Goal: Information Seeking & Learning: Stay updated

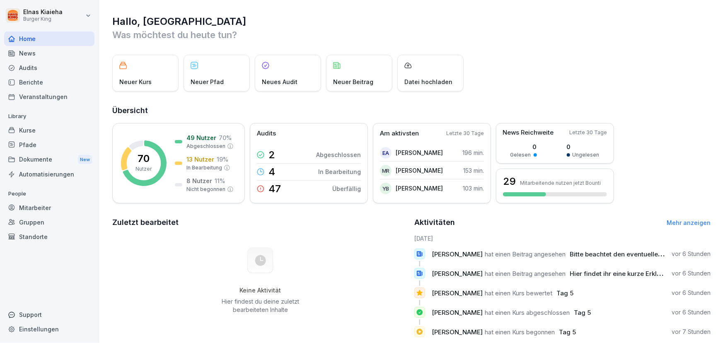
click at [674, 223] on link "Mehr anzeigen" at bounding box center [688, 222] width 44 height 7
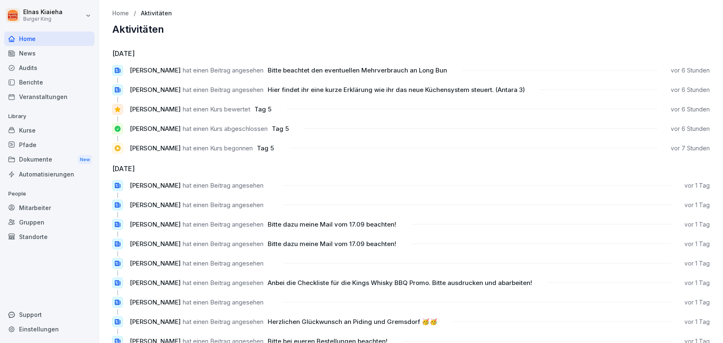
click at [40, 80] on div "Berichte" at bounding box center [49, 82] width 90 height 14
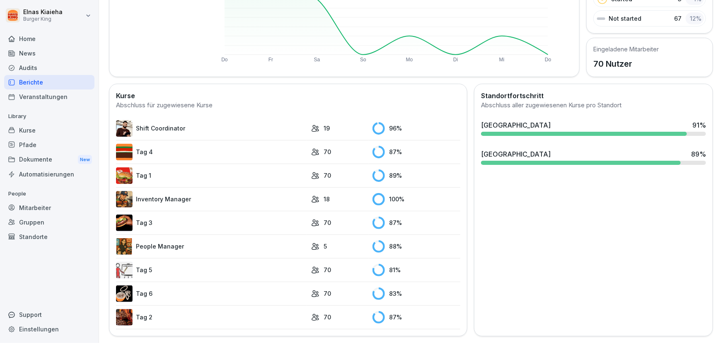
scroll to position [161, 0]
click at [152, 268] on link "Tag 5" at bounding box center [211, 270] width 191 height 17
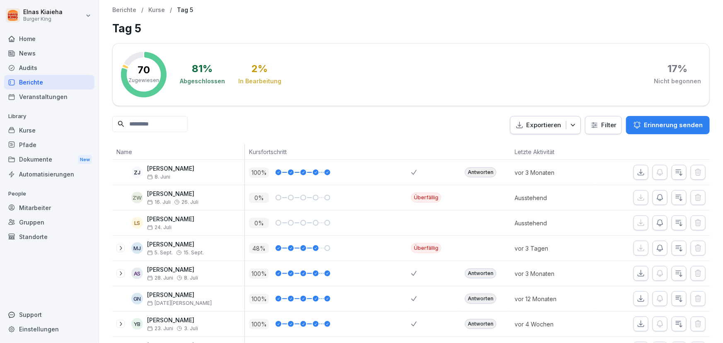
click at [593, 124] on html "Elnas Kiaieha Burger King Home News Audits Berichte Veranstaltungen Library Kur…" at bounding box center [361, 171] width 723 height 343
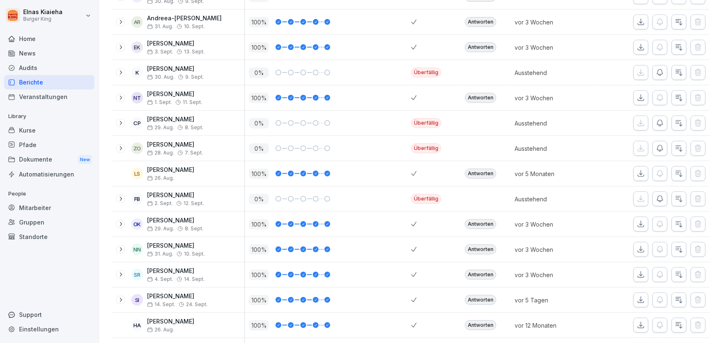
scroll to position [151, 0]
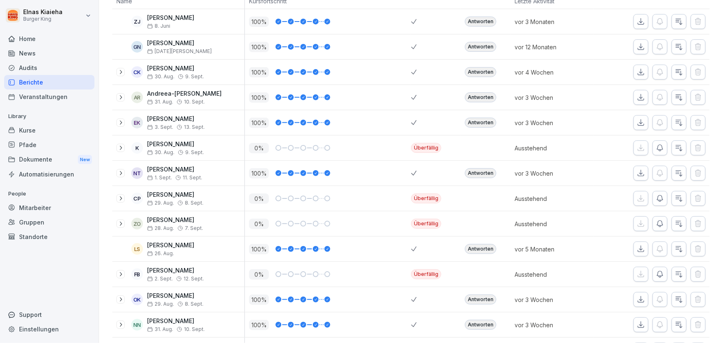
drag, startPoint x: 207, startPoint y: 124, endPoint x: 220, endPoint y: 87, distance: 39.2
click at [220, 87] on div "AR Andreea-[PERSON_NAME] [DATE]. Sept." at bounding box center [178, 97] width 132 height 25
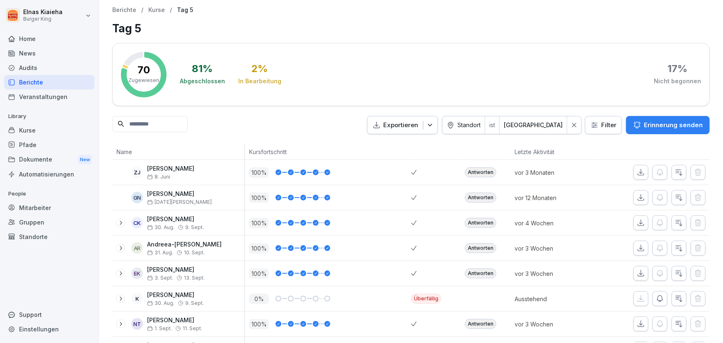
scroll to position [0, 0]
click at [148, 123] on input at bounding box center [149, 124] width 75 height 16
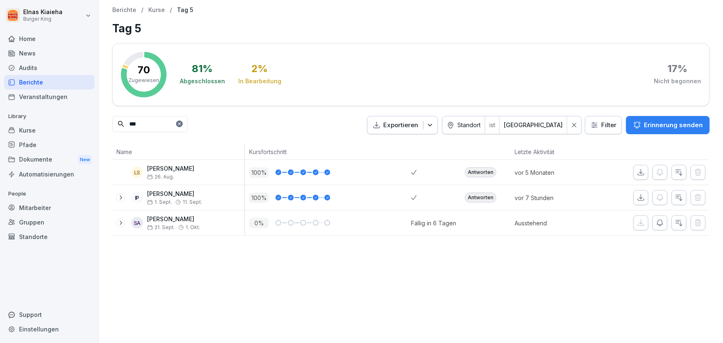
type input "***"
click at [43, 80] on div "Berichte" at bounding box center [49, 82] width 90 height 14
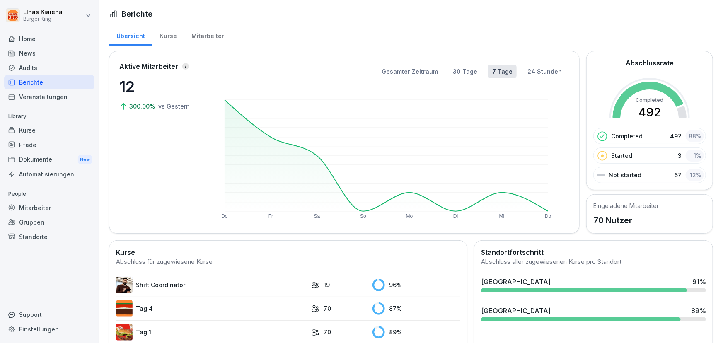
click at [182, 298] on td "Tag 4" at bounding box center [211, 309] width 191 height 24
click at [173, 309] on link "Tag 4" at bounding box center [211, 308] width 191 height 17
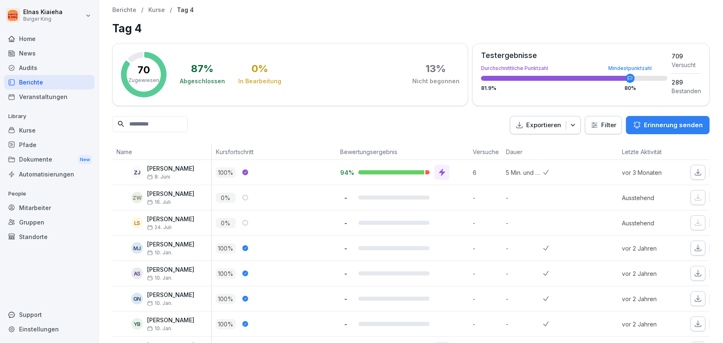
click at [601, 124] on html "Elnas Kiaieha Burger King Home News Audits Berichte Veranstaltungen Library Kur…" at bounding box center [361, 171] width 723 height 343
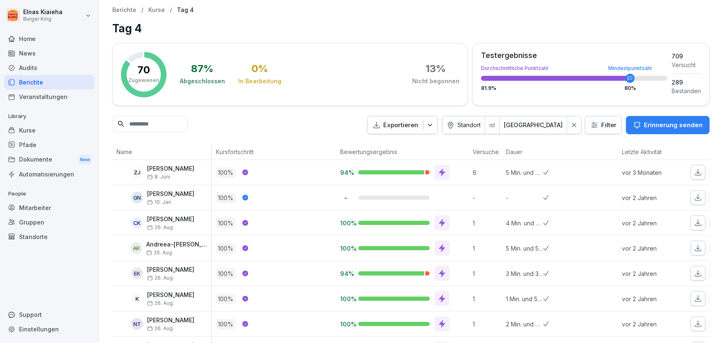
click at [69, 85] on div "Berichte" at bounding box center [49, 82] width 90 height 14
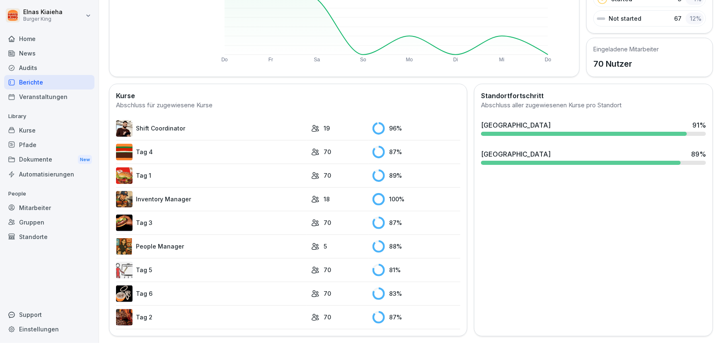
scroll to position [161, 0]
click at [161, 285] on link "Tag 6" at bounding box center [211, 293] width 191 height 17
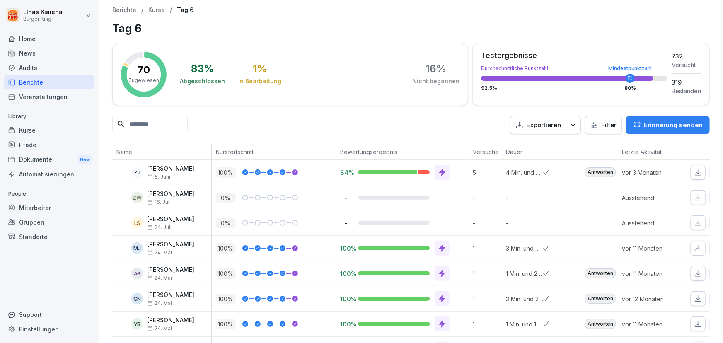
click at [596, 128] on html "Elnas Kiaieha Burger King Home News Audits Berichte Veranstaltungen Library Kur…" at bounding box center [361, 171] width 723 height 343
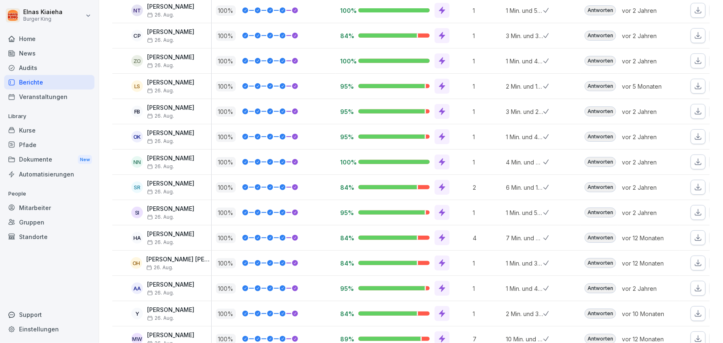
scroll to position [302, 0]
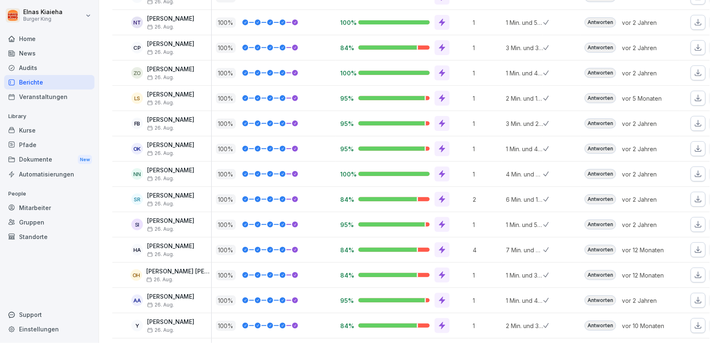
click at [38, 208] on div "Mitarbeiter" at bounding box center [49, 207] width 90 height 14
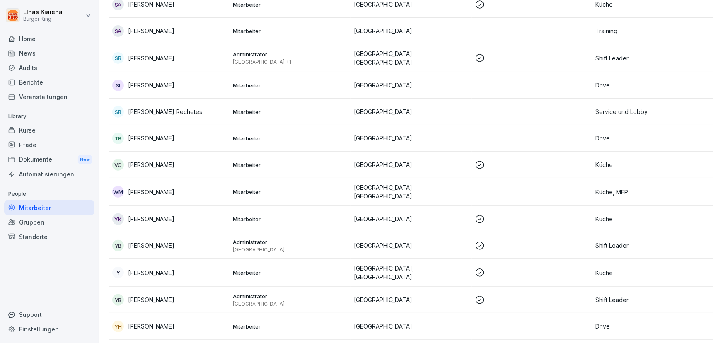
scroll to position [1619, 0]
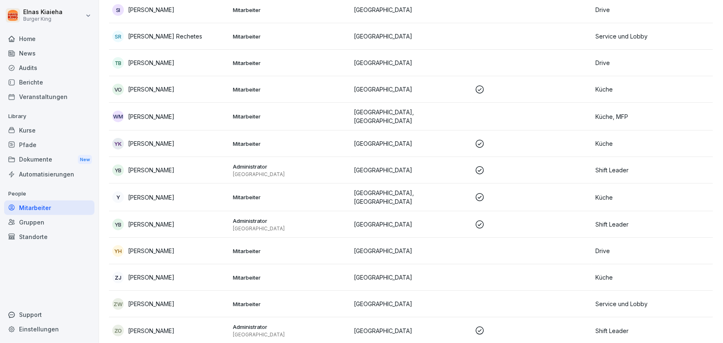
click at [42, 157] on div "Dokumente New" at bounding box center [49, 159] width 90 height 15
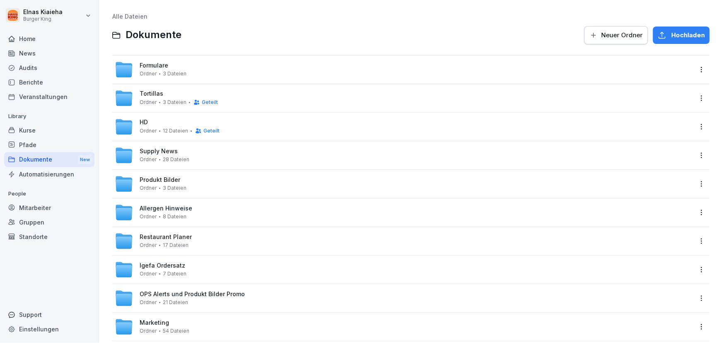
click at [39, 53] on div "News" at bounding box center [49, 53] width 90 height 14
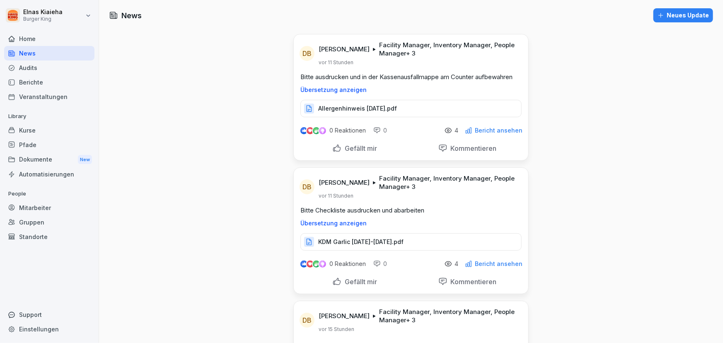
click at [389, 104] on p "Allergenhinweis [DATE].pdf" at bounding box center [357, 108] width 79 height 8
click at [363, 241] on p "KDM Garlic [DATE]-[DATE].pdf" at bounding box center [360, 242] width 85 height 8
click at [335, 222] on p "Übersetzung anzeigen" at bounding box center [410, 223] width 221 height 7
click at [335, 222] on p "Original anzeigen" at bounding box center [410, 223] width 221 height 7
